Goal: Task Accomplishment & Management: Complete application form

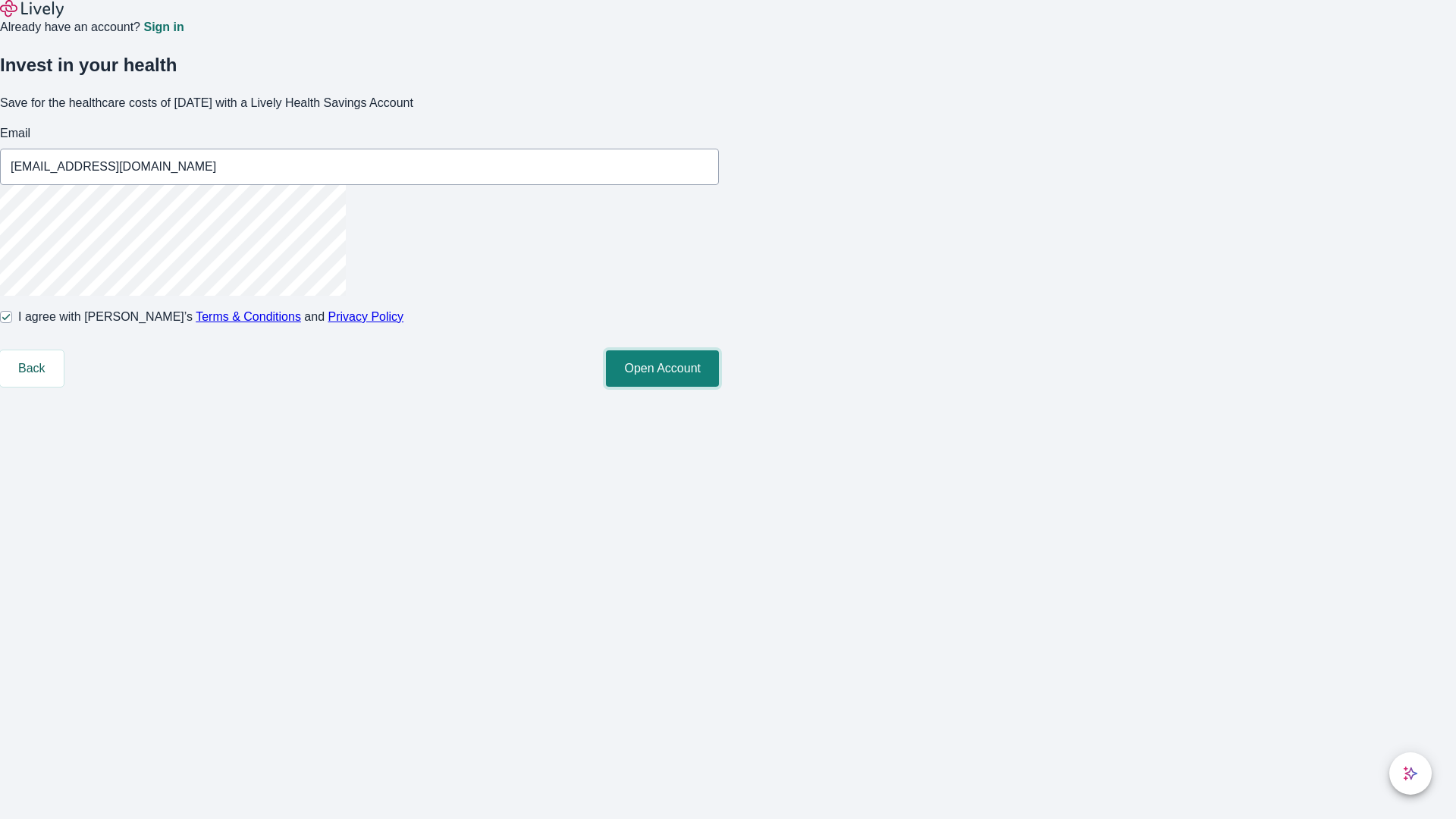
click at [720, 386] on button "Open Account" at bounding box center [662, 369] width 113 height 37
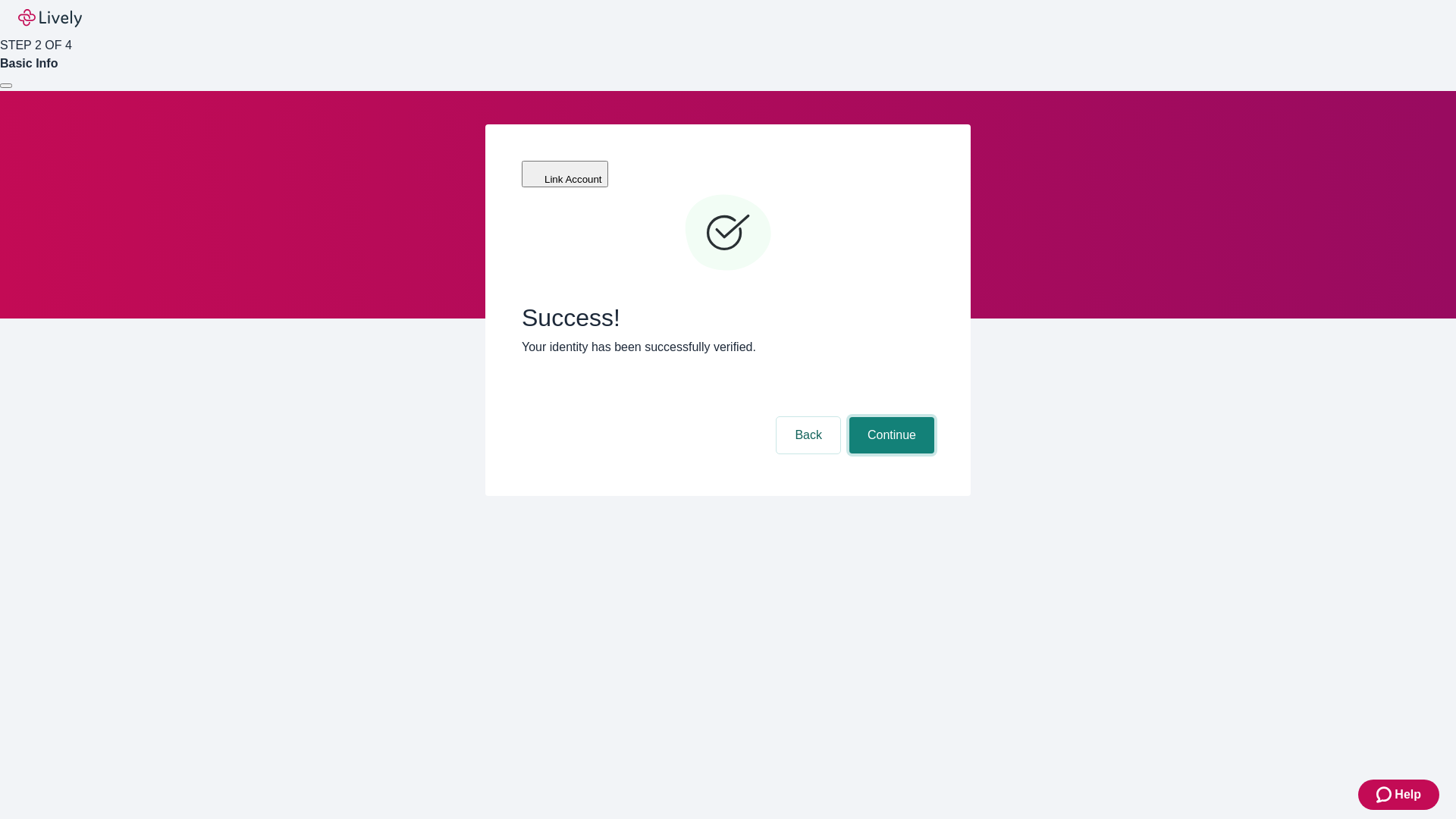
click at [890, 417] on button "Continue" at bounding box center [892, 435] width 85 height 37
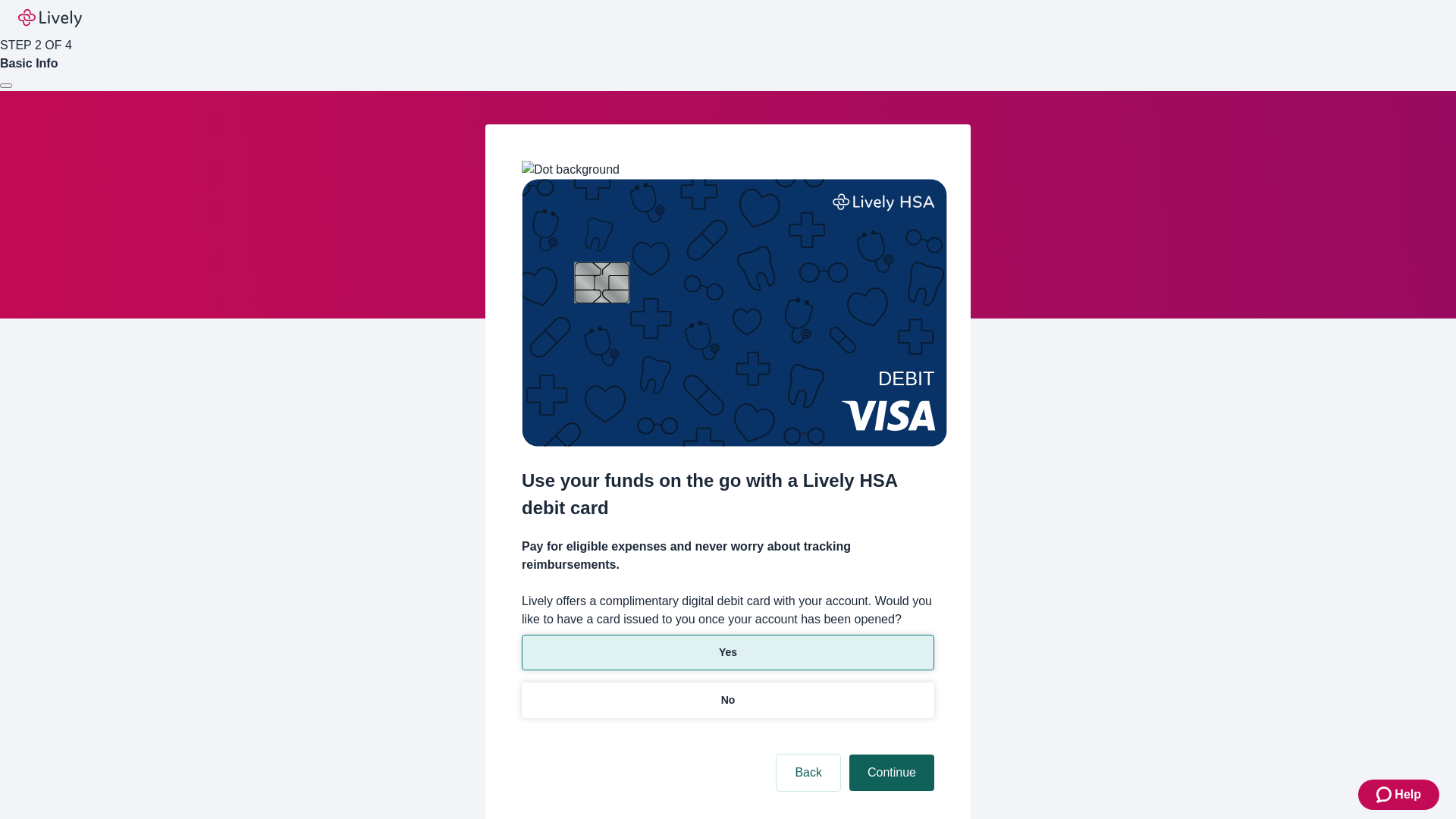
click at [727, 644] on p "Yes" at bounding box center [728, 652] width 18 height 16
click at [890, 754] on button "Continue" at bounding box center [892, 772] width 85 height 37
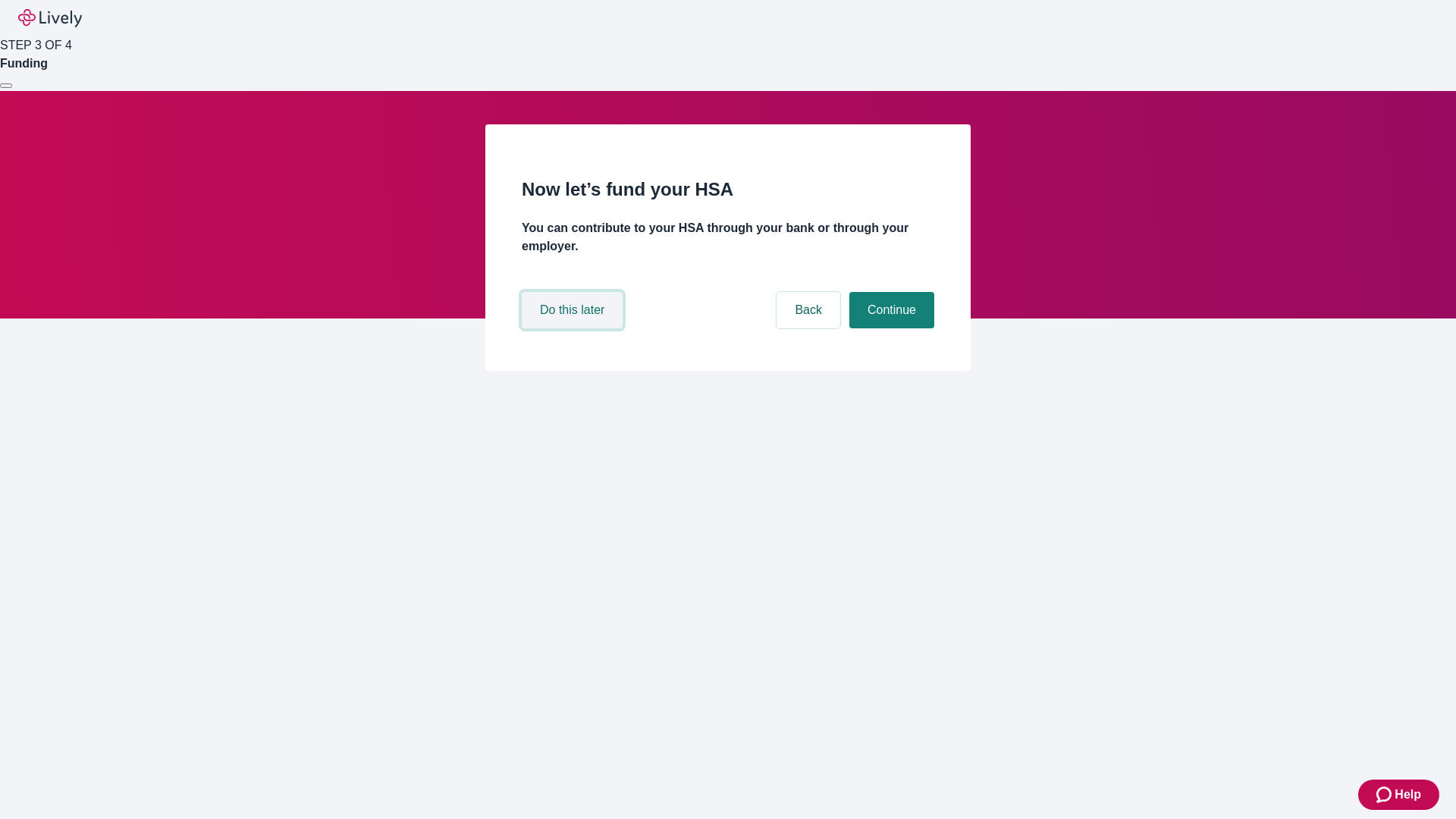
click at [574, 328] on button "Do this later" at bounding box center [572, 309] width 101 height 37
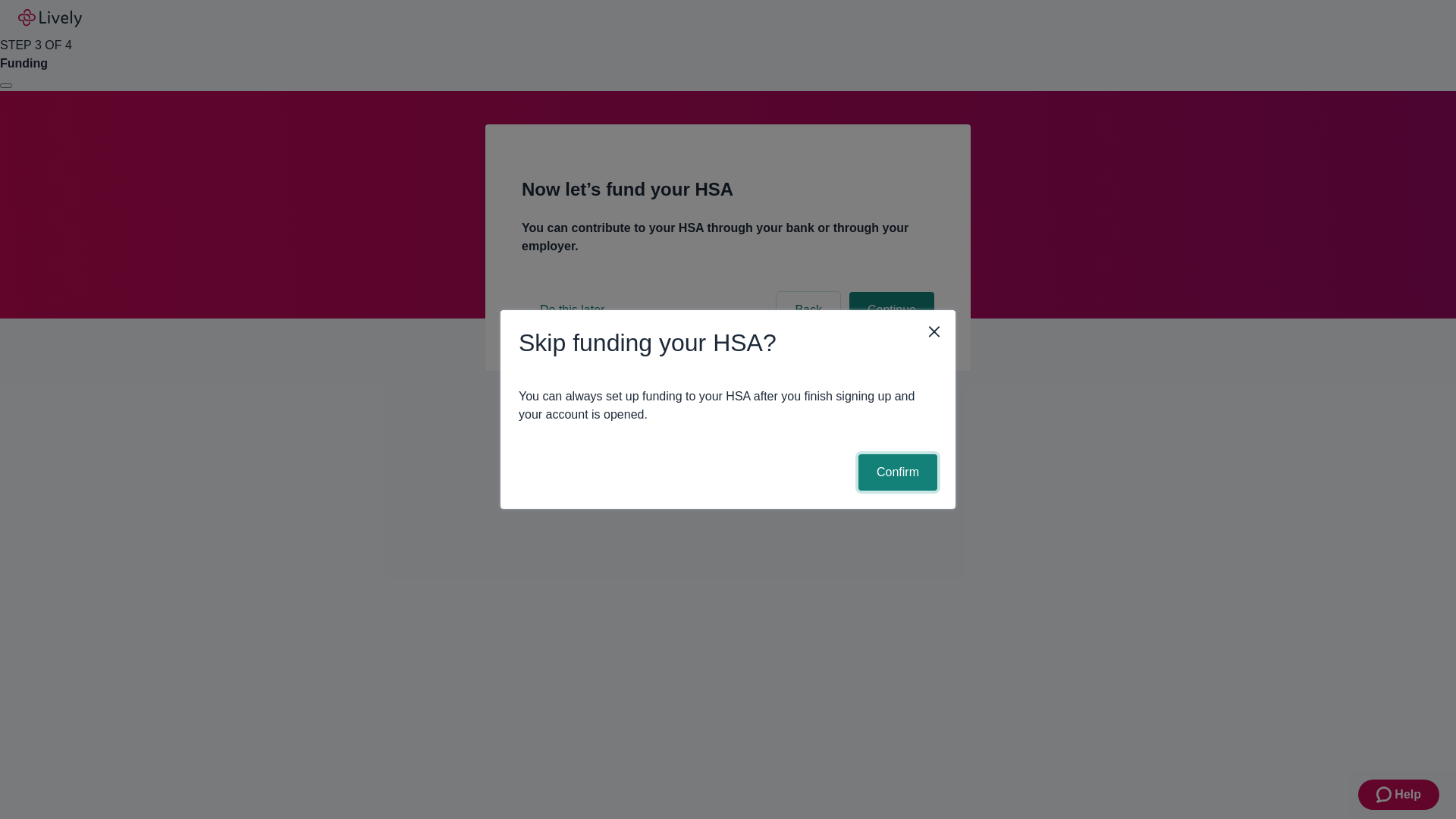
click at [895, 472] on button "Confirm" at bounding box center [898, 472] width 79 height 37
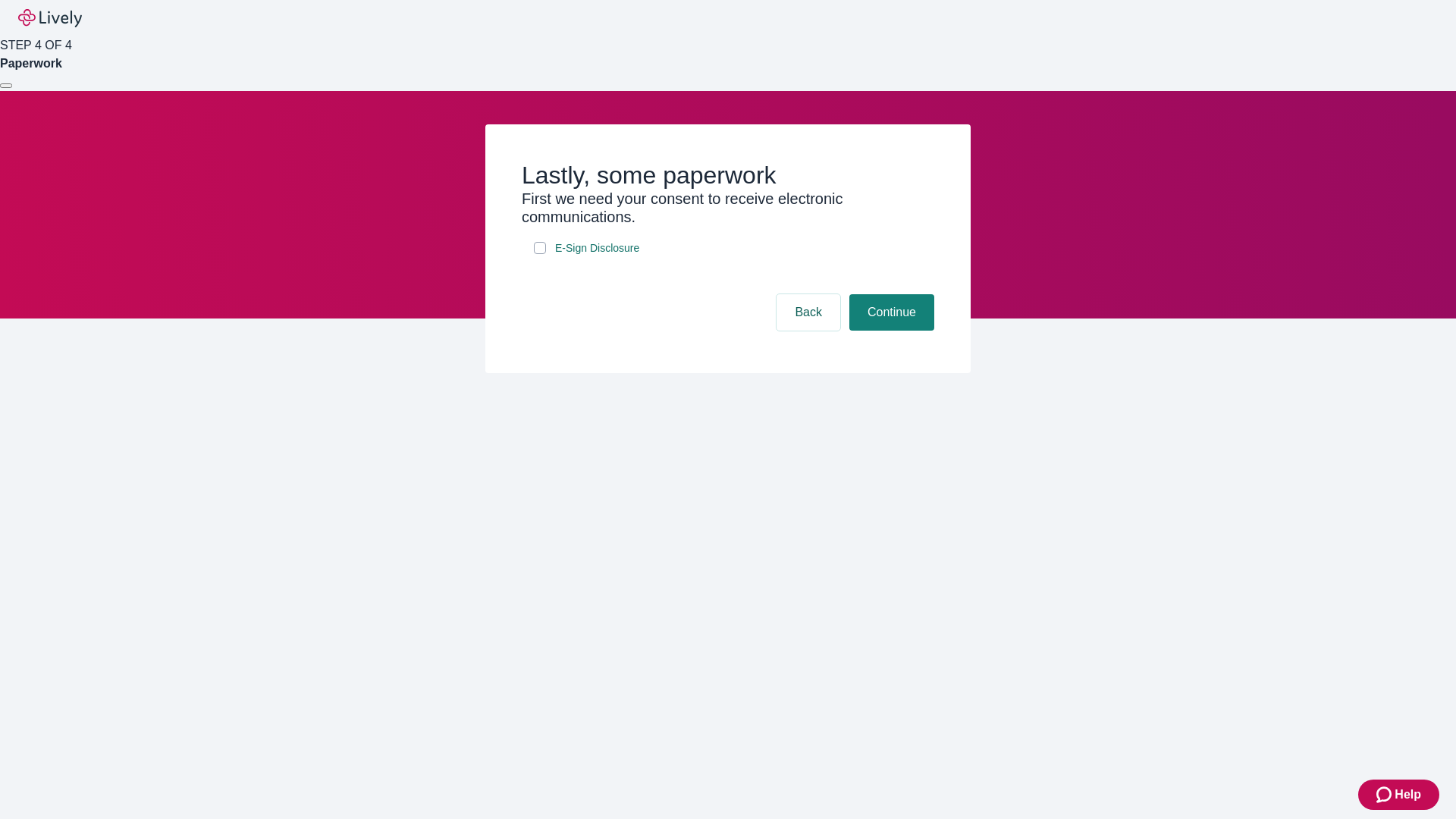
click at [540, 254] on input "E-Sign Disclosure" at bounding box center [540, 247] width 12 height 12
checkbox input "true"
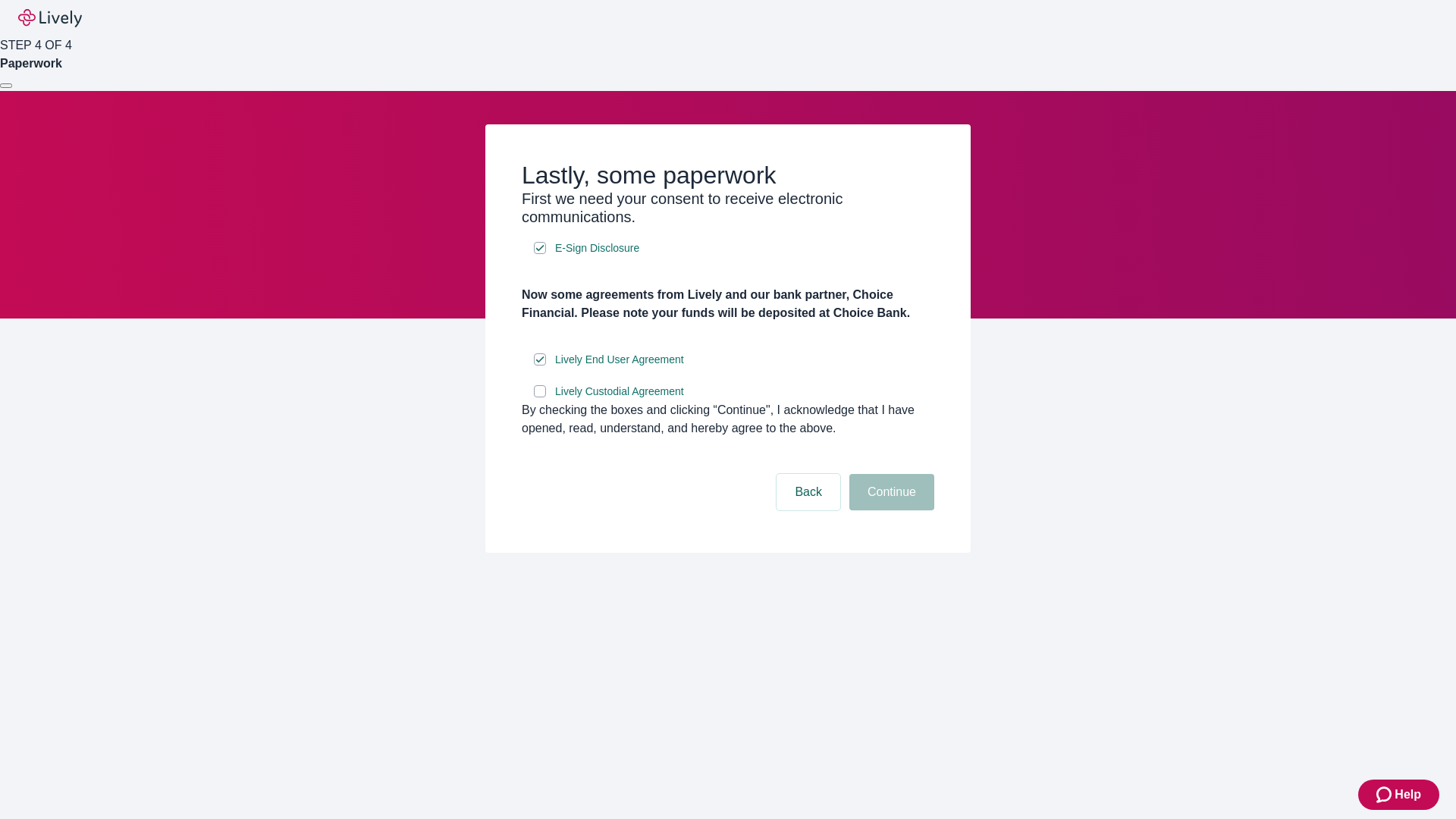
click at [540, 398] on input "Lively Custodial Agreement" at bounding box center [540, 391] width 12 height 12
checkbox input "true"
click at [890, 511] on button "Continue" at bounding box center [892, 492] width 85 height 37
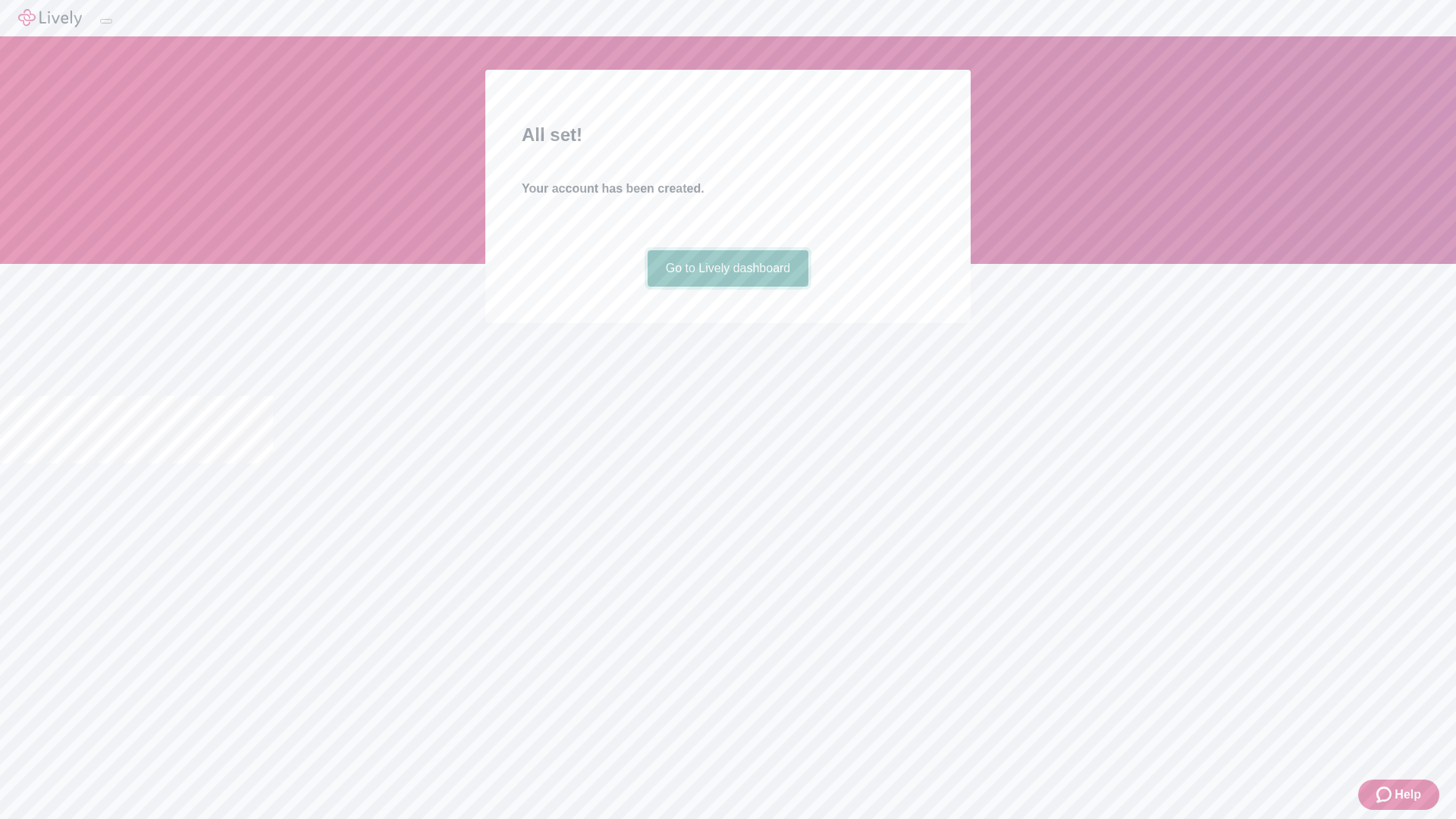
click at [727, 287] on link "Go to Lively dashboard" at bounding box center [729, 268] width 162 height 37
